Goal: Navigation & Orientation: Find specific page/section

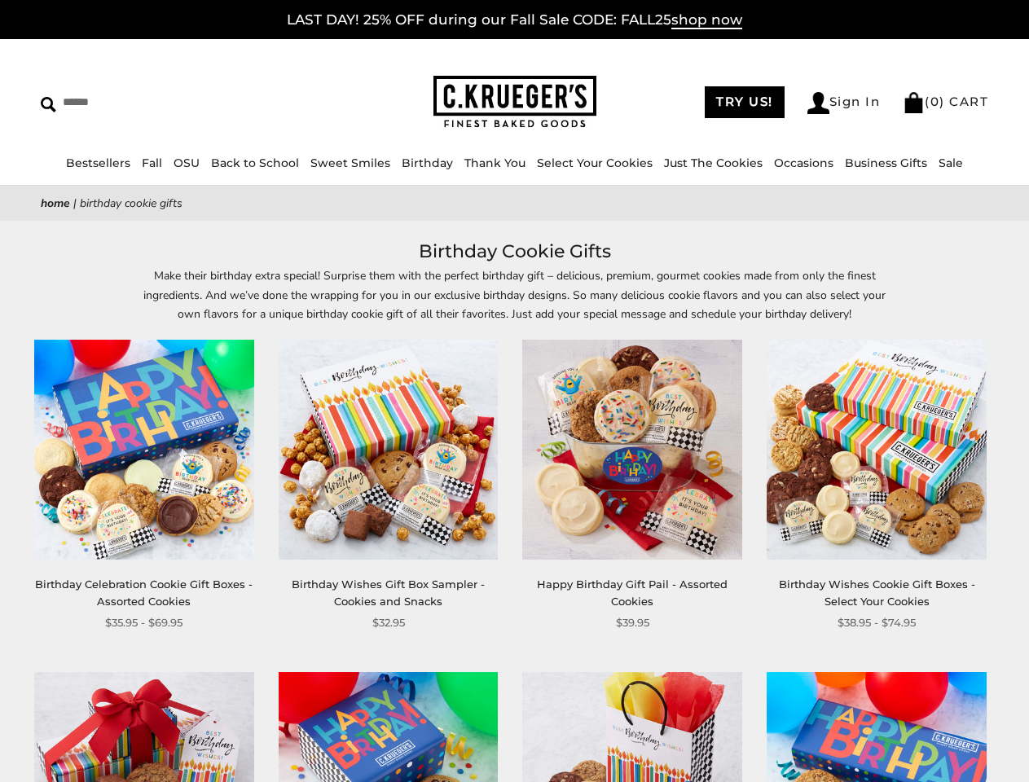
click at [514, 391] on div "**********" at bounding box center [620, 486] width 244 height 292
click at [149, 102] on input "Search" at bounding box center [149, 102] width 217 height 25
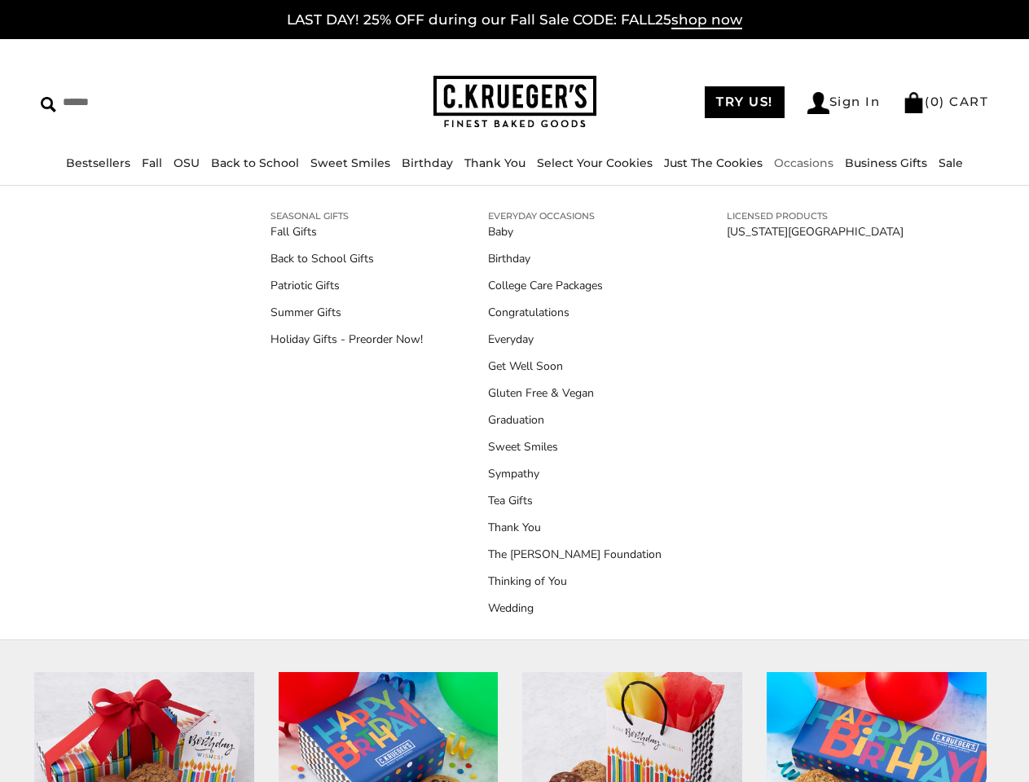
click at [798, 163] on link "Occasions" at bounding box center [803, 163] width 59 height 15
click at [514, 509] on link "Tea Gifts" at bounding box center [575, 500] width 174 height 17
